Goal: Use online tool/utility: Utilize a website feature to perform a specific function

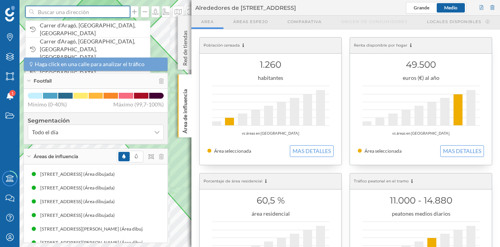
click at [80, 12] on input at bounding box center [78, 12] width 88 height 12
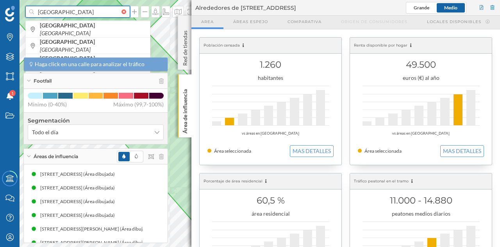
type input "[GEOGRAPHIC_DATA]"
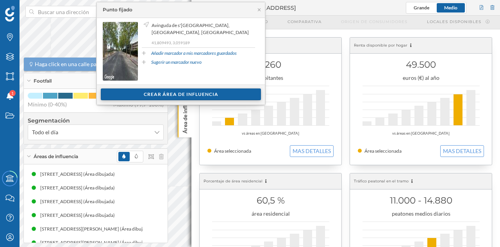
click at [206, 95] on div "Crear área de influencia" at bounding box center [181, 94] width 160 height 12
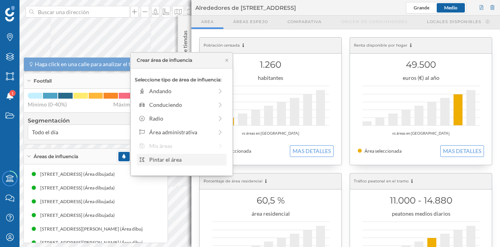
click at [177, 160] on div "Pintar el área" at bounding box center [186, 159] width 75 height 8
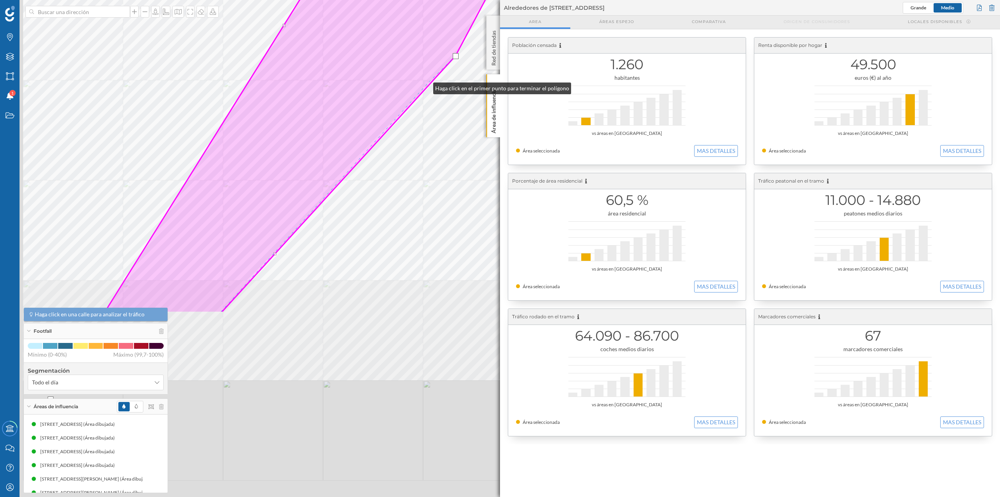
drag, startPoint x: 271, startPoint y: 316, endPoint x: 433, endPoint y: 72, distance: 292.8
click at [433, 72] on icon at bounding box center [370, 13] width 533 height 598
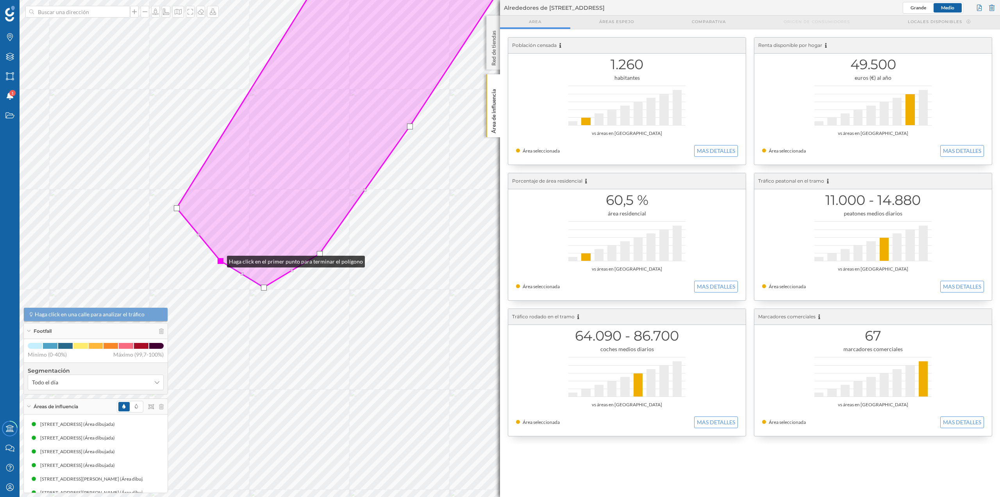
click at [219, 246] on div at bounding box center [221, 261] width 6 height 6
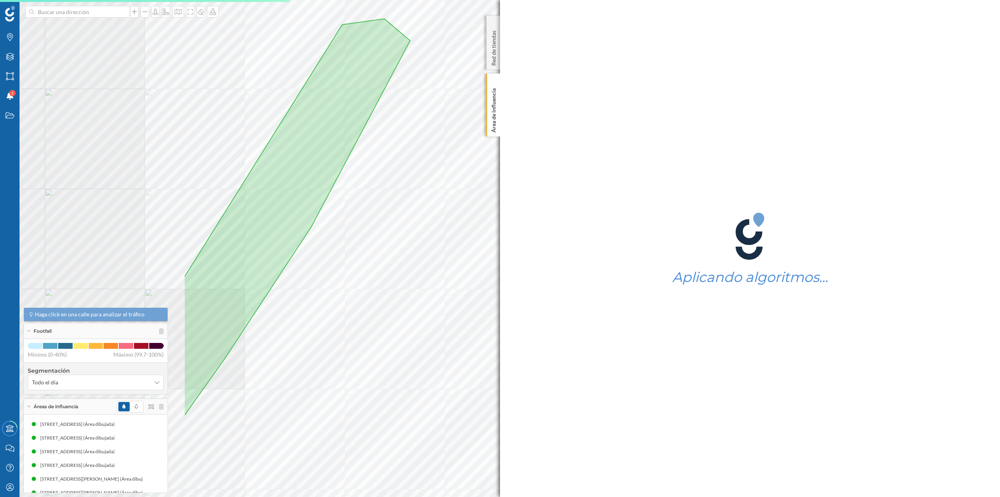
click at [354, 169] on div at bounding box center [354, 169] width 0 height 0
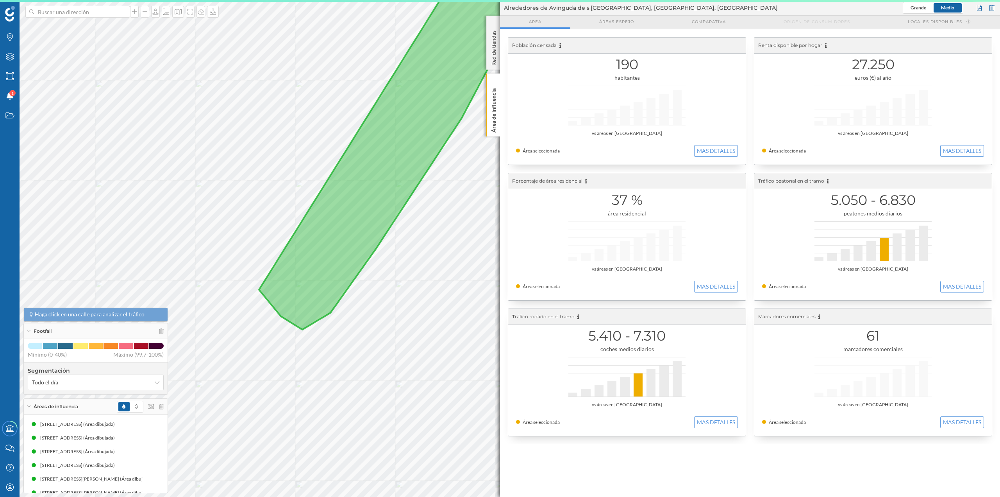
click at [500, 153] on div "Marcas Capas Áreas Notificaciones 1 Estados Academy Contacta con nosotros Centr…" at bounding box center [500, 248] width 1000 height 497
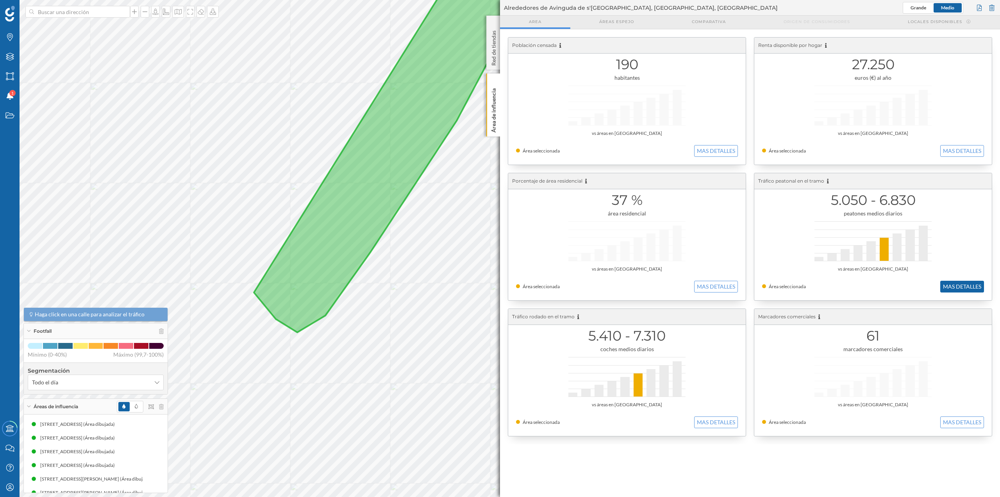
click at [500, 246] on button "MAS DETALLES" at bounding box center [963, 287] width 44 height 12
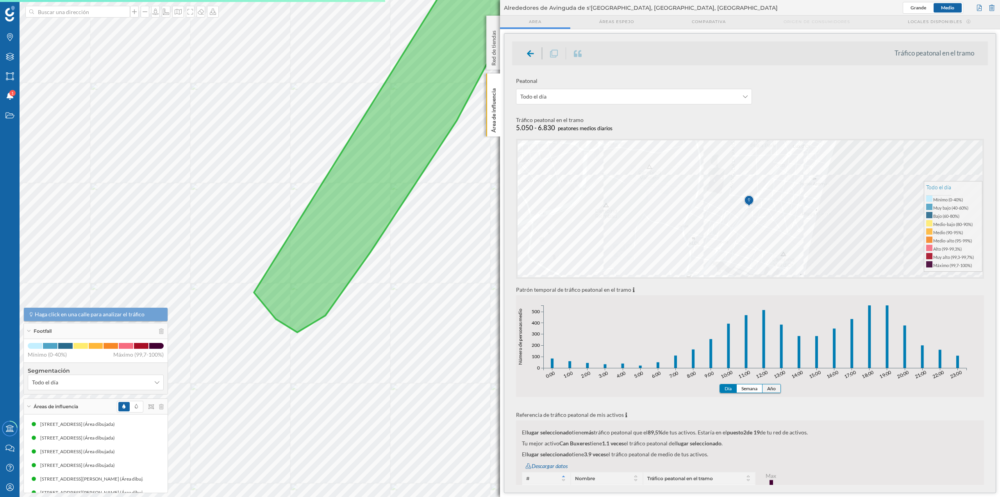
click at [500, 246] on button "Año" at bounding box center [772, 388] width 18 height 8
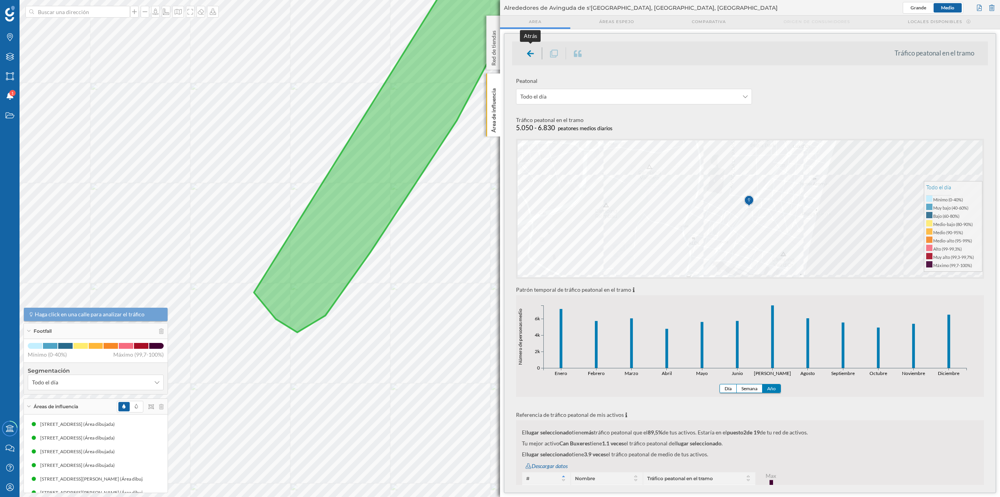
click at [500, 53] on icon at bounding box center [530, 53] width 7 height 7
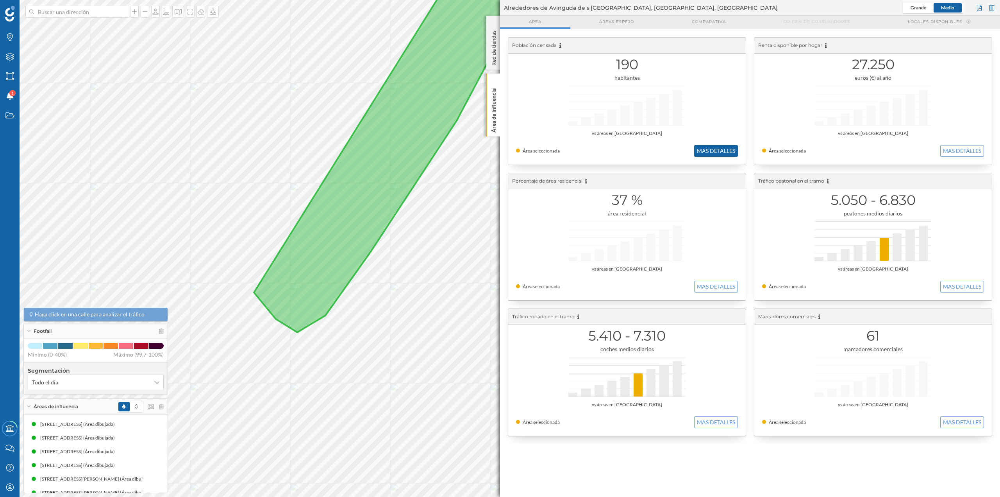
click at [500, 150] on button "MAS DETALLES" at bounding box center [716, 151] width 44 height 12
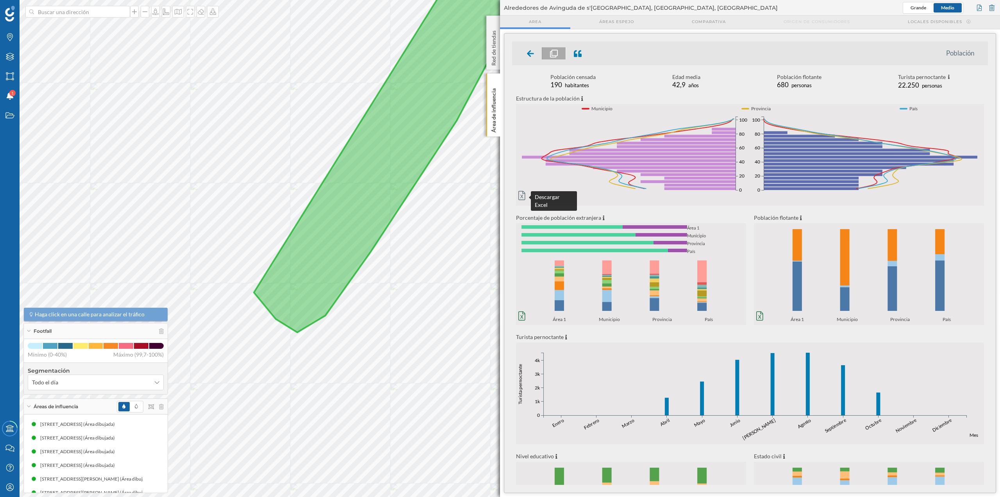
click at [500, 197] on icon at bounding box center [522, 195] width 7 height 9
